Goal: Task Accomplishment & Management: Complete application form

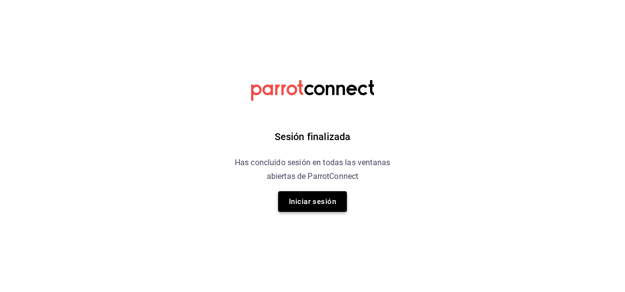
click at [314, 201] on button "Iniciar sesión" at bounding box center [312, 201] width 69 height 21
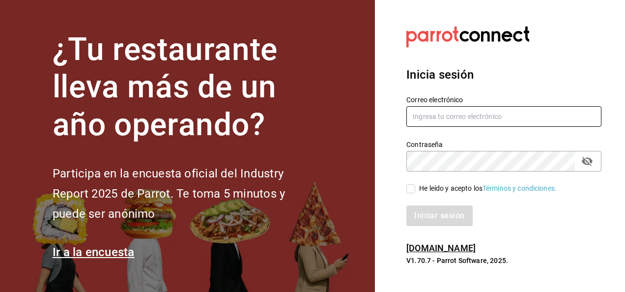
type input "[PERSON_NAME][EMAIL_ADDRESS][PERSON_NAME][DOMAIN_NAME]"
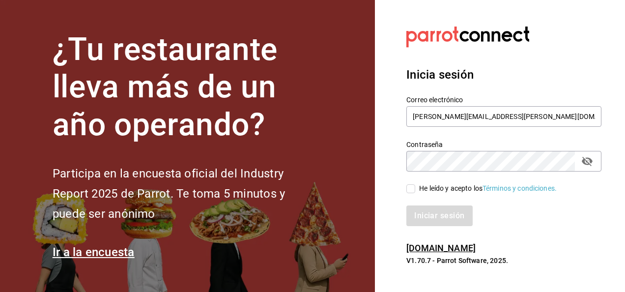
click at [408, 191] on input "He leído y acepto los Términos y condiciones." at bounding box center [410, 188] width 9 height 9
checkbox input "true"
click at [458, 214] on button "Iniciar sesión" at bounding box center [439, 215] width 67 height 21
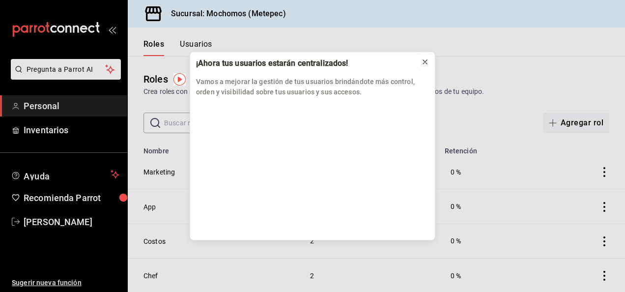
click at [423, 65] on icon at bounding box center [425, 62] width 8 height 8
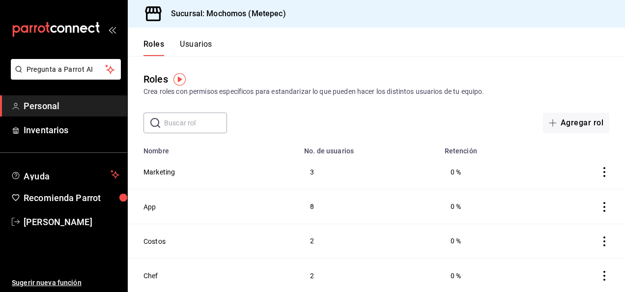
click at [203, 44] on button "Usuarios" at bounding box center [196, 47] width 32 height 17
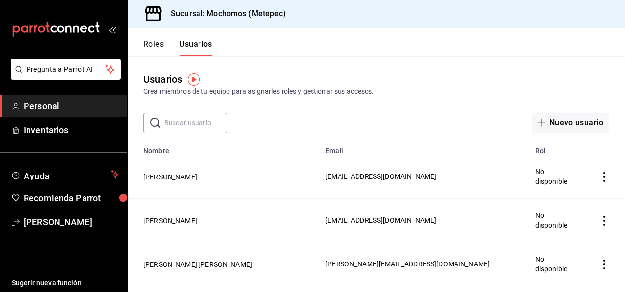
click at [193, 123] on input "text" at bounding box center [195, 123] width 63 height 20
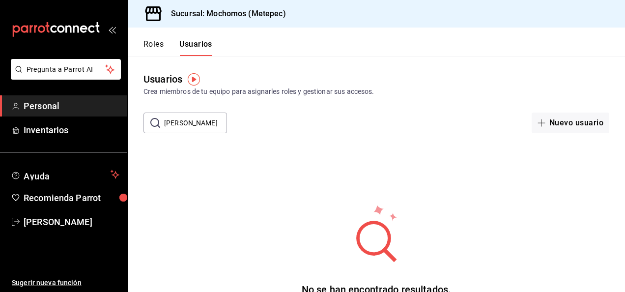
scroll to position [0, 6]
click at [394, 202] on div "No se han encontrado resultados. Parece que no podemos encontrar ningún resulta…" at bounding box center [376, 264] width 497 height 246
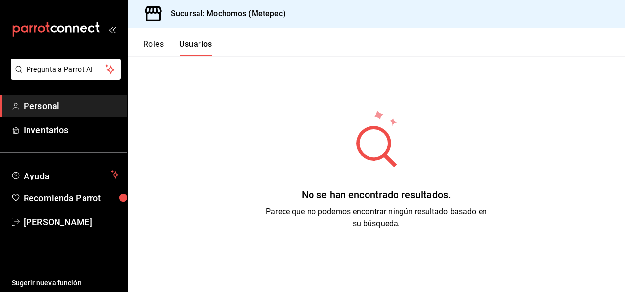
scroll to position [0, 0]
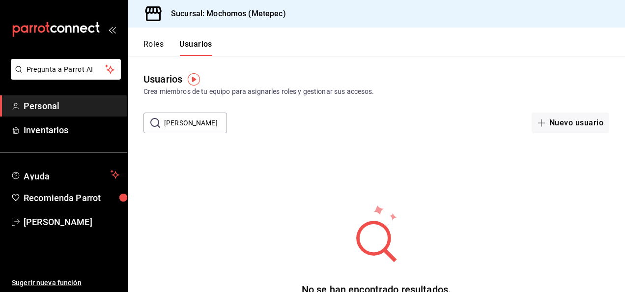
click at [218, 122] on input "[PERSON_NAME]" at bounding box center [195, 123] width 63 height 20
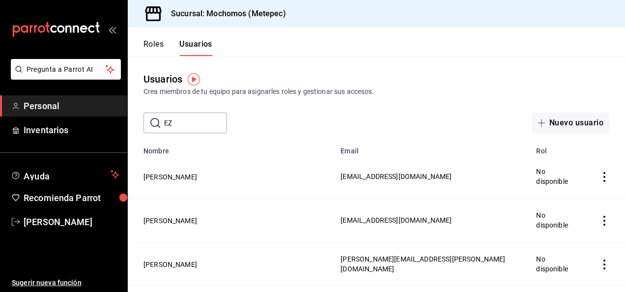
click at [202, 119] on input "EZ" at bounding box center [195, 123] width 63 height 20
type input "E"
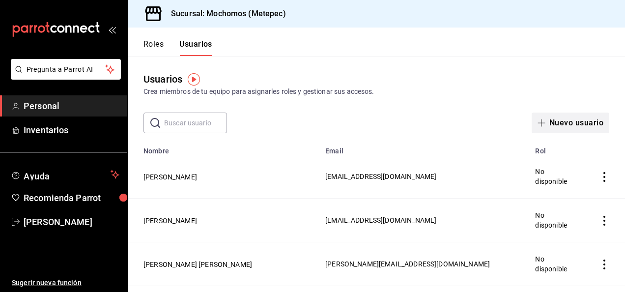
click at [574, 119] on button "Nuevo usuario" at bounding box center [571, 123] width 78 height 21
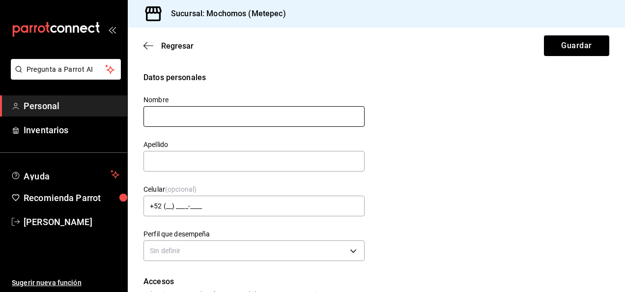
click at [170, 110] on input "text" at bounding box center [254, 116] width 221 height 21
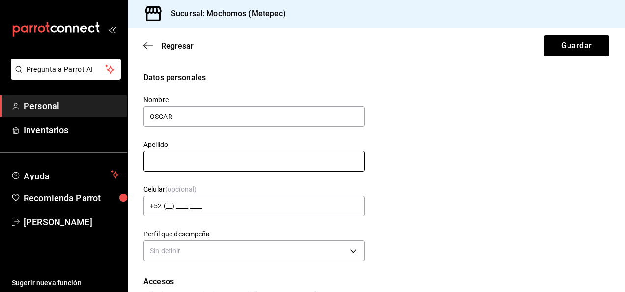
type input "OSCAR"
click at [155, 159] on input "text" at bounding box center [254, 161] width 221 height 21
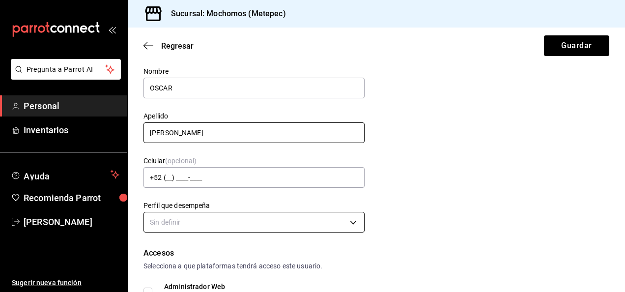
scroll to position [49, 0]
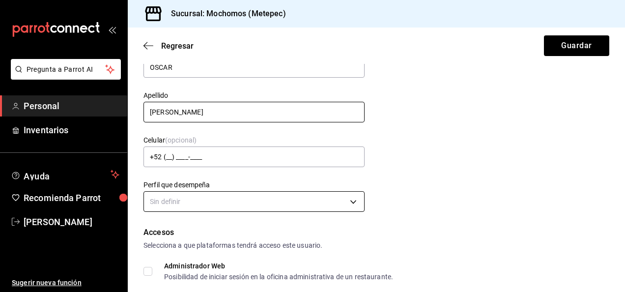
type input "RODRIGUEZ"
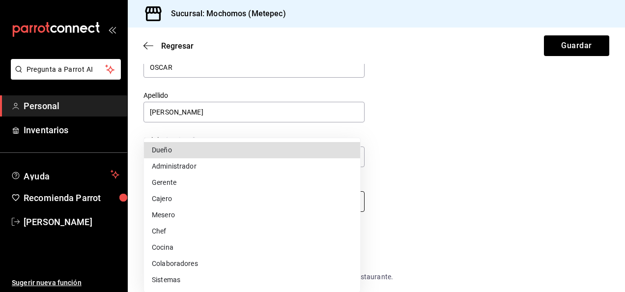
click at [296, 202] on body "Pregunta a Parrot AI Personal Inventarios Ayuda Recomienda Parrot Marla Suarez …" at bounding box center [312, 146] width 625 height 292
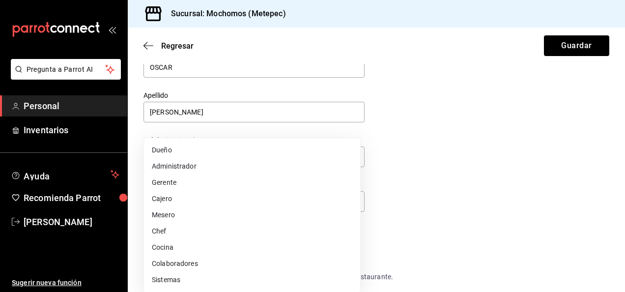
click at [176, 214] on li "Mesero" at bounding box center [252, 215] width 216 height 16
type input "WAITER"
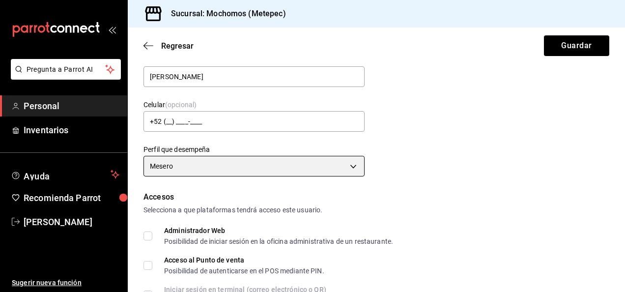
scroll to position [147, 0]
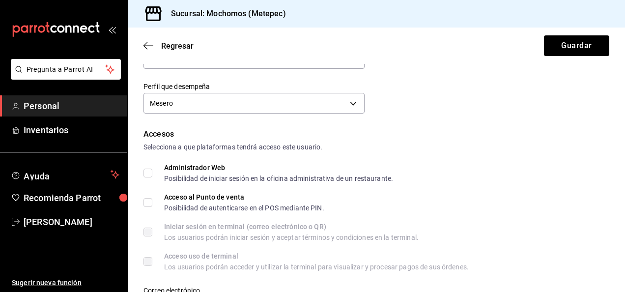
click at [149, 201] on input "Acceso al Punto de venta Posibilidad de autenticarse en el POS mediante PIN." at bounding box center [148, 202] width 9 height 9
checkbox input "true"
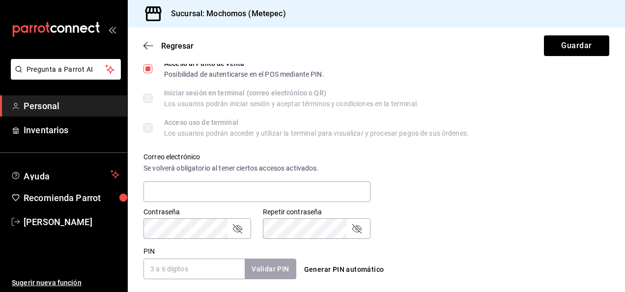
scroll to position [295, 0]
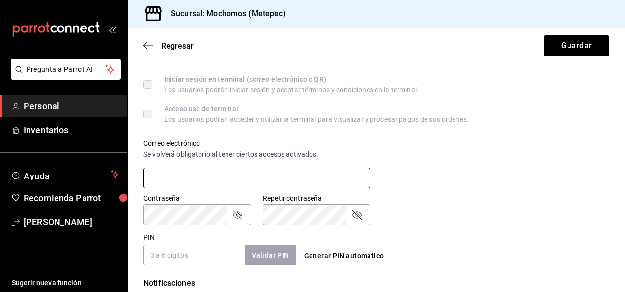
click at [194, 171] on input "text" at bounding box center [257, 178] width 227 height 21
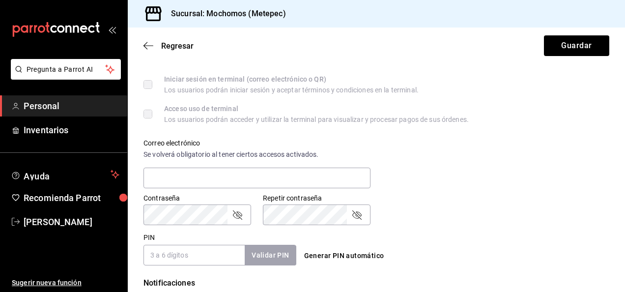
click at [394, 179] on div "Correo electrónico Se volverá obligatorio al tener ciertos accesos activados." at bounding box center [371, 158] width 478 height 63
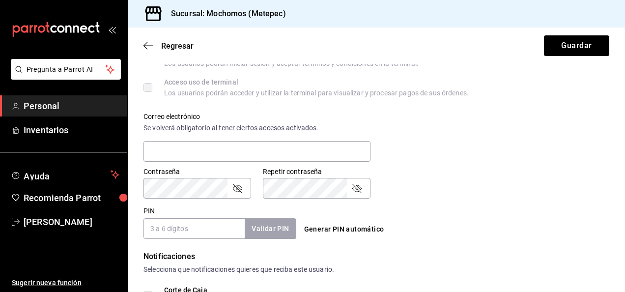
scroll to position [344, 0]
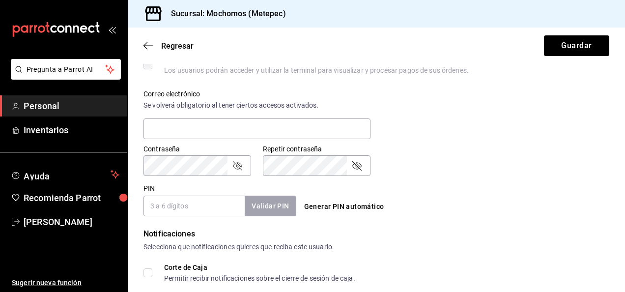
click at [199, 202] on input "PIN" at bounding box center [194, 206] width 101 height 21
type input "3304"
click at [270, 205] on button "Validar PIN" at bounding box center [270, 206] width 52 height 21
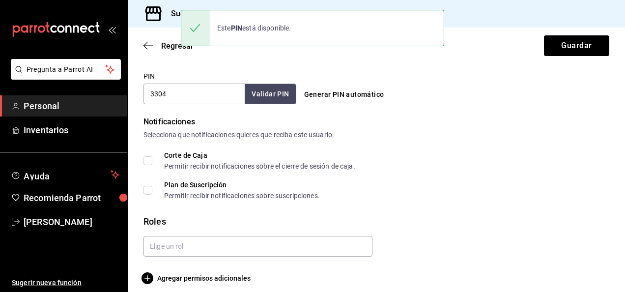
scroll to position [464, 0]
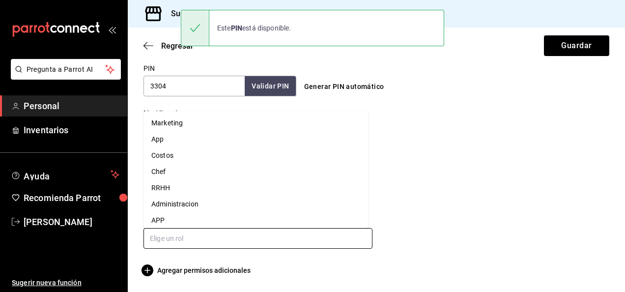
click at [193, 236] on input "text" at bounding box center [258, 238] width 229 height 21
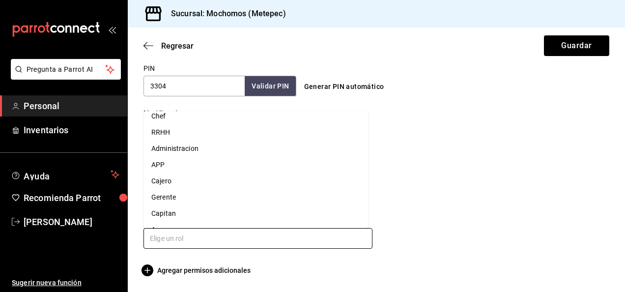
scroll to position [86, 0]
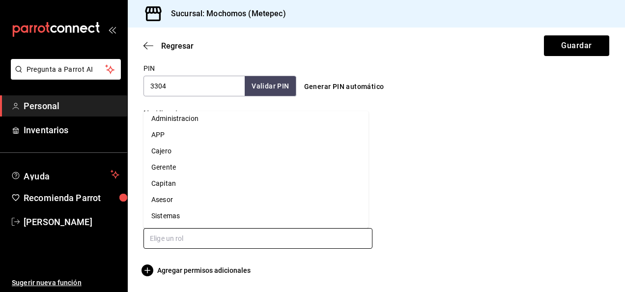
click at [177, 194] on li "Asesor" at bounding box center [256, 200] width 225 height 16
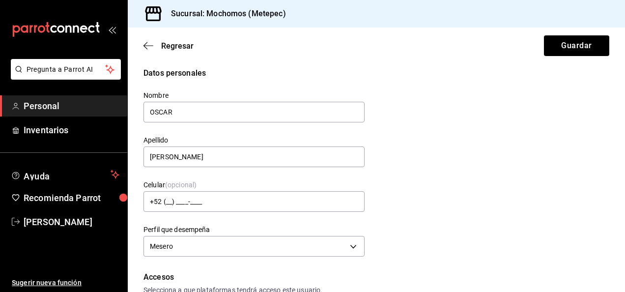
scroll to position [0, 0]
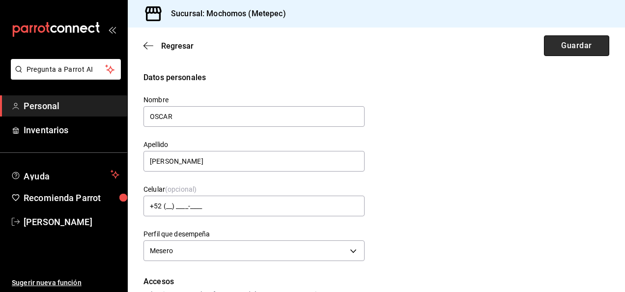
click at [574, 46] on button "Guardar" at bounding box center [576, 45] width 65 height 21
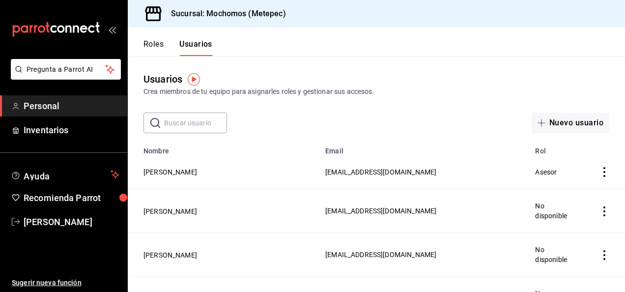
click at [595, 162] on td "employeesTable" at bounding box center [606, 172] width 37 height 34
click at [600, 174] on icon "actions" at bounding box center [605, 172] width 10 height 10
click at [486, 179] on div at bounding box center [312, 146] width 625 height 292
click at [189, 175] on button "OSCAR RODRIGUEZ" at bounding box center [171, 172] width 54 height 10
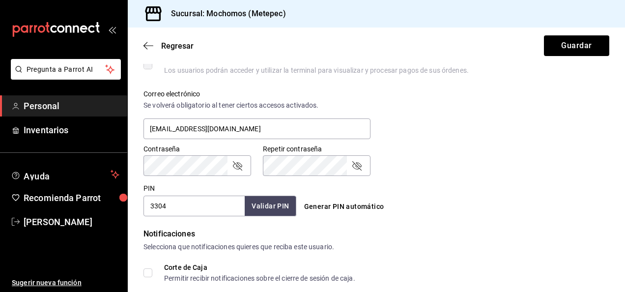
scroll to position [393, 0]
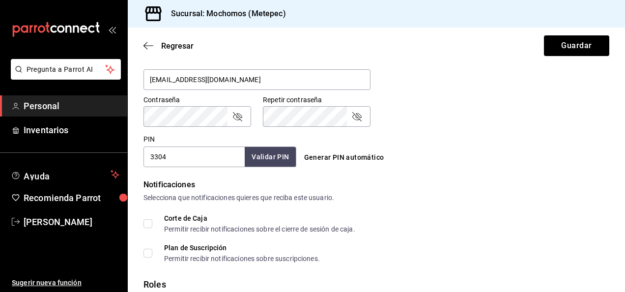
click at [211, 156] on input "3304" at bounding box center [194, 156] width 101 height 21
type input "3"
type input "2025"
click at [278, 147] on button "Validar PIN" at bounding box center [270, 156] width 52 height 21
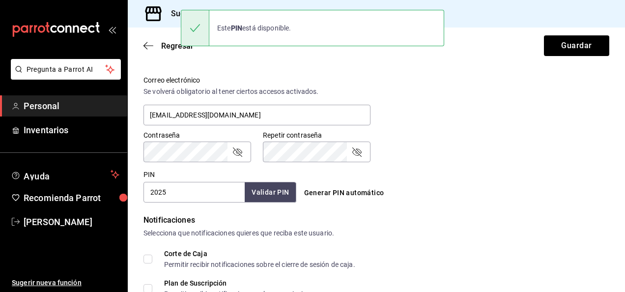
scroll to position [299, 0]
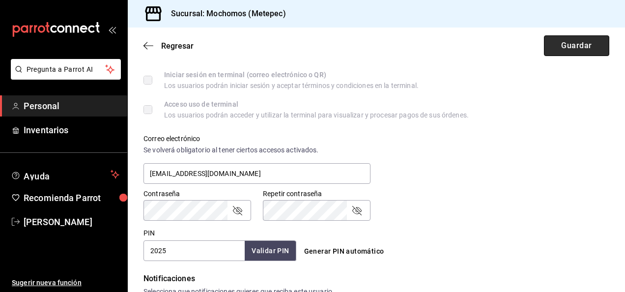
click at [585, 36] on button "Guardar" at bounding box center [576, 45] width 65 height 21
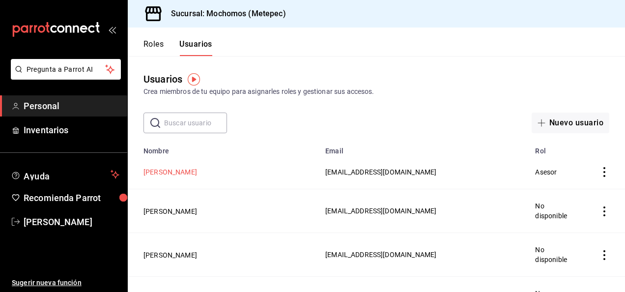
click at [189, 173] on button "OSCAR RODRIGUEZ" at bounding box center [171, 172] width 54 height 10
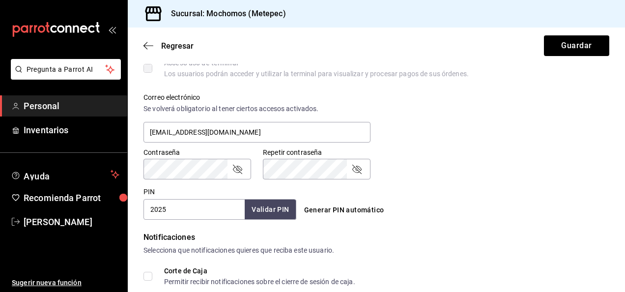
scroll to position [344, 0]
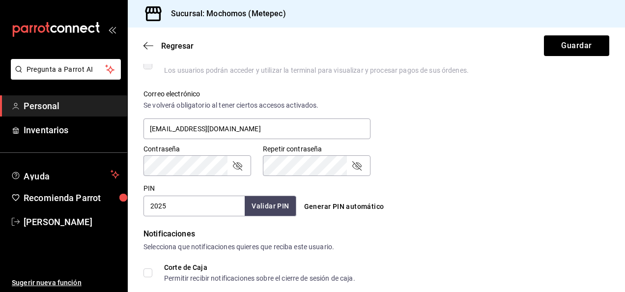
click at [191, 200] on input "2025" at bounding box center [194, 206] width 101 height 21
type input "2"
click at [363, 206] on button "Generar PIN automático" at bounding box center [344, 207] width 88 height 18
click at [202, 207] on input "PIN" at bounding box center [194, 206] width 101 height 21
type input "5049"
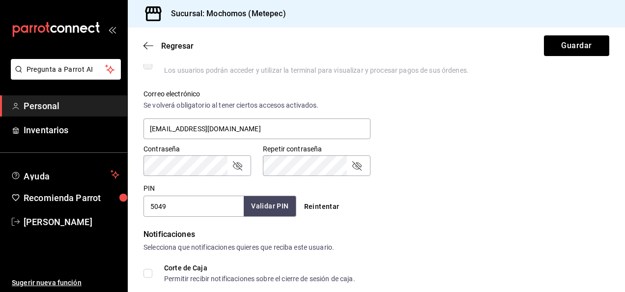
click at [260, 202] on button "Validar PIN" at bounding box center [270, 206] width 52 height 21
click at [556, 47] on button "Guardar" at bounding box center [576, 45] width 65 height 21
